Goal: Task Accomplishment & Management: Manage account settings

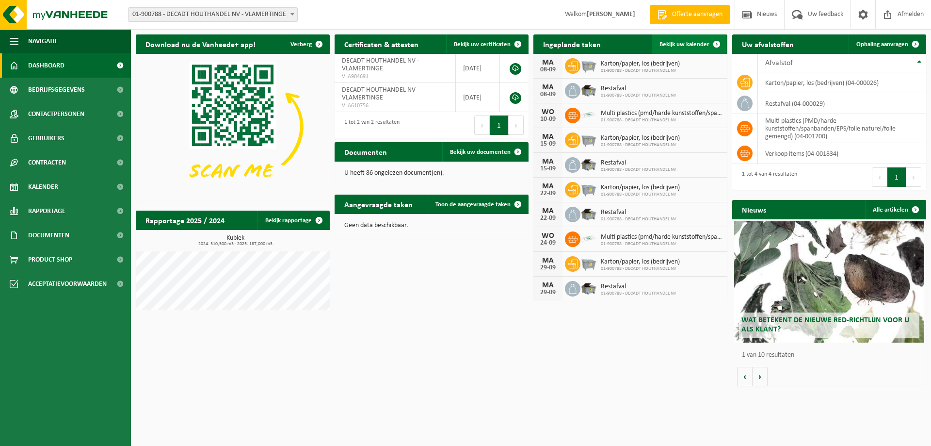
click at [680, 47] on span "Bekijk uw kalender" at bounding box center [685, 44] width 50 height 6
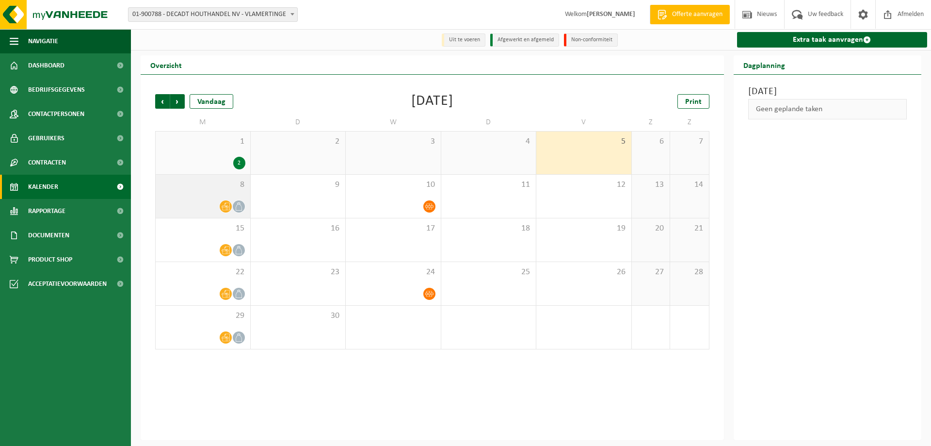
click at [211, 196] on div "8" at bounding box center [203, 196] width 95 height 43
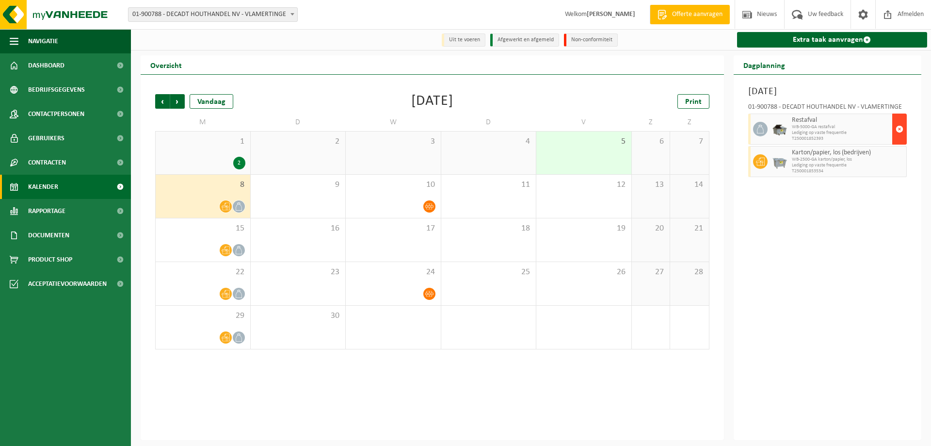
click at [899, 131] on span "button" at bounding box center [900, 128] width 8 height 19
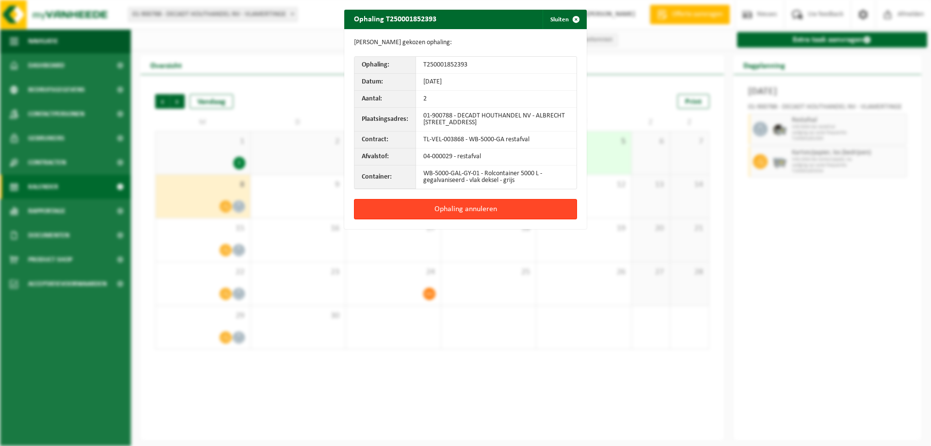
click at [489, 210] on button "Ophaling annuleren" at bounding box center [465, 209] width 223 height 20
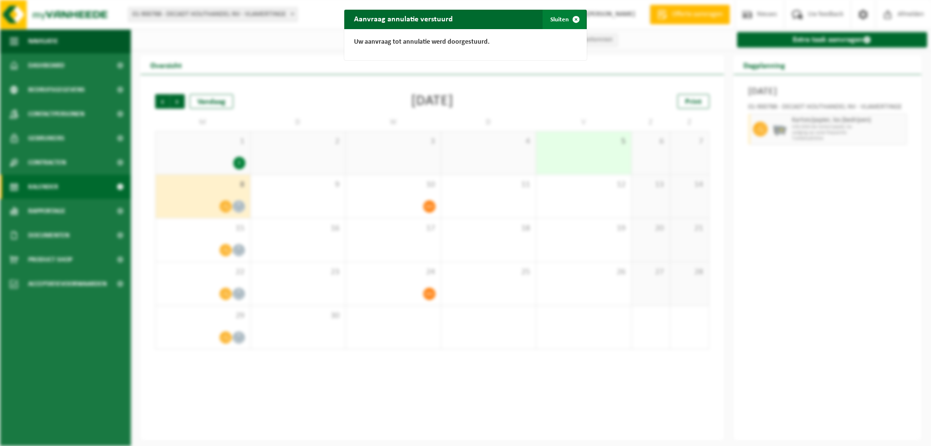
click at [554, 22] on button "Sluiten" at bounding box center [564, 19] width 43 height 19
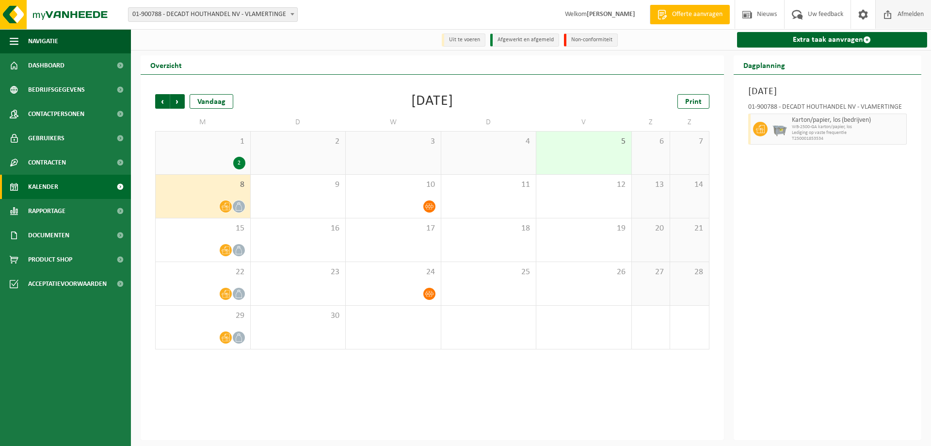
click at [902, 15] on span "Afmelden" at bounding box center [910, 14] width 31 height 29
